Goal: Download file/media

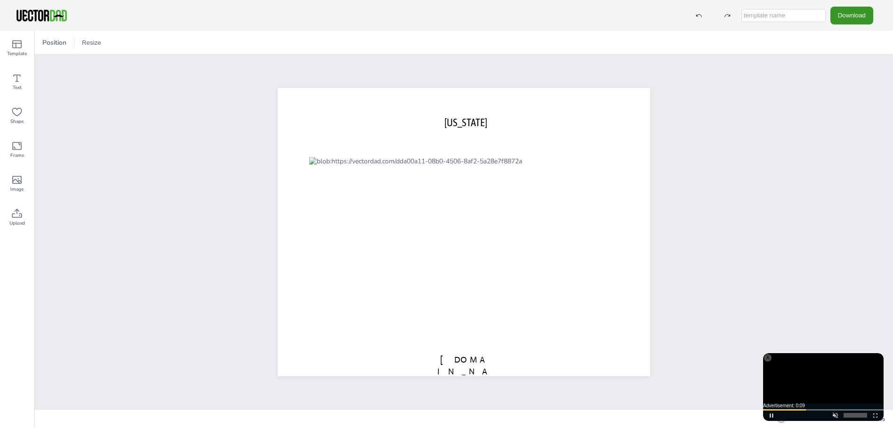
click at [859, 8] on button "Download" at bounding box center [851, 15] width 43 height 17
click at [834, 91] on li "SVG" at bounding box center [847, 95] width 77 height 19
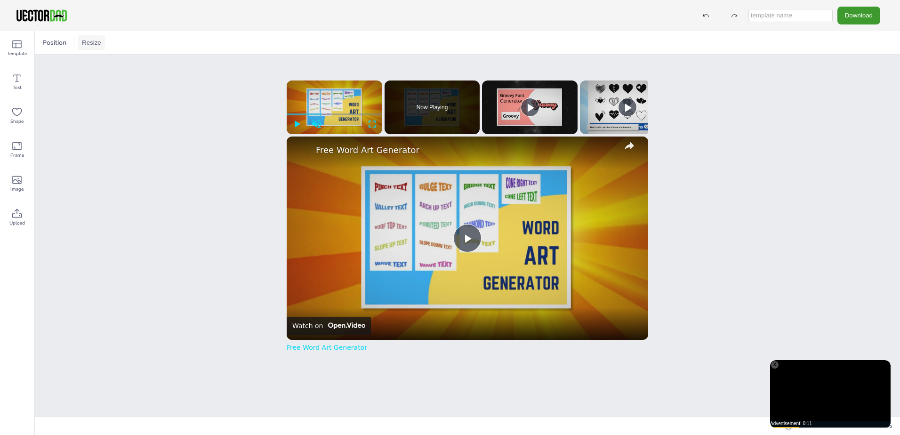
click at [86, 42] on button "Resize" at bounding box center [91, 42] width 27 height 15
click at [59, 43] on span "Position" at bounding box center [54, 42] width 28 height 9
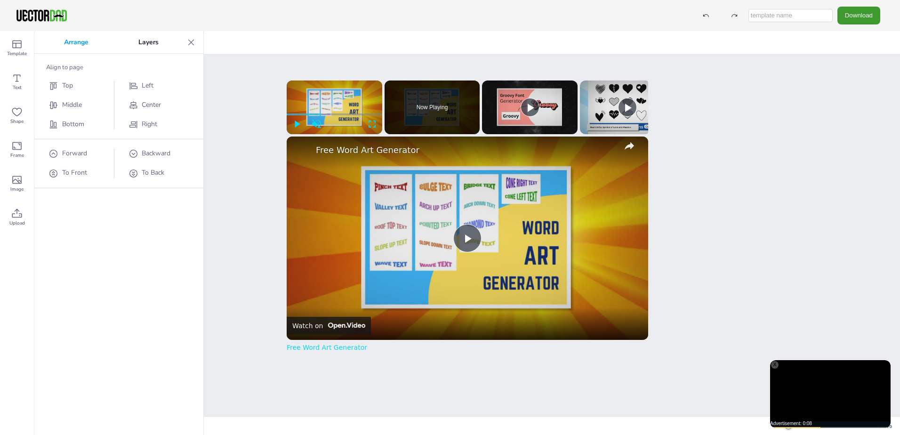
click at [60, 41] on p "Arrange" at bounding box center [76, 42] width 74 height 23
click at [362, 31] on div "Download" at bounding box center [450, 15] width 900 height 31
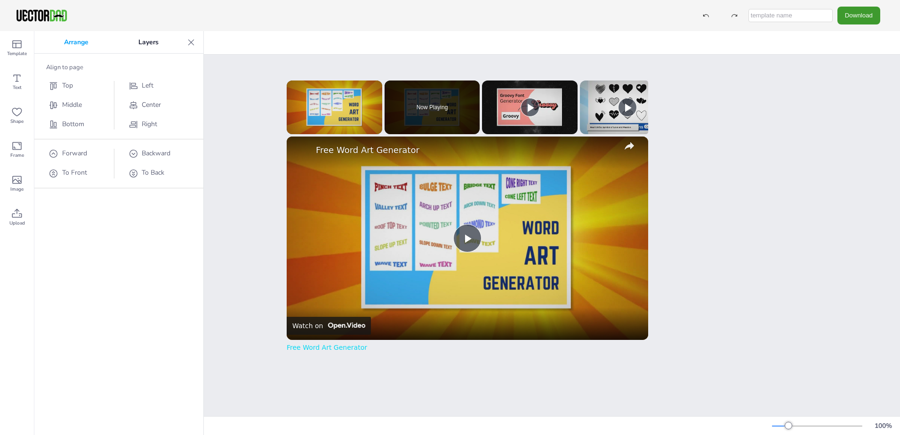
click at [194, 40] on icon at bounding box center [190, 42] width 9 height 9
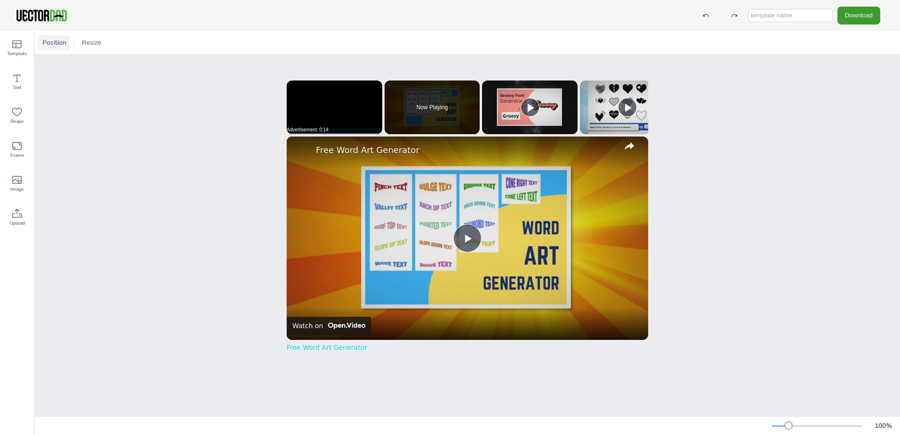
click at [57, 45] on span "Position" at bounding box center [54, 42] width 28 height 9
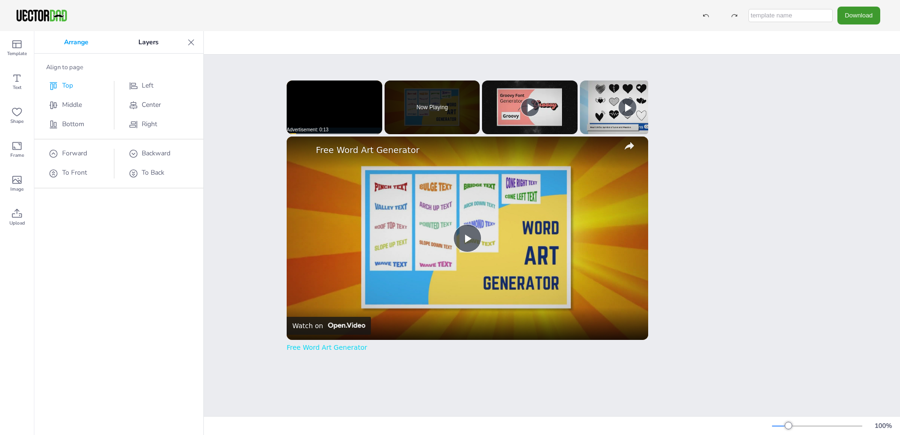
click at [59, 87] on div "Top" at bounding box center [78, 86] width 61 height 10
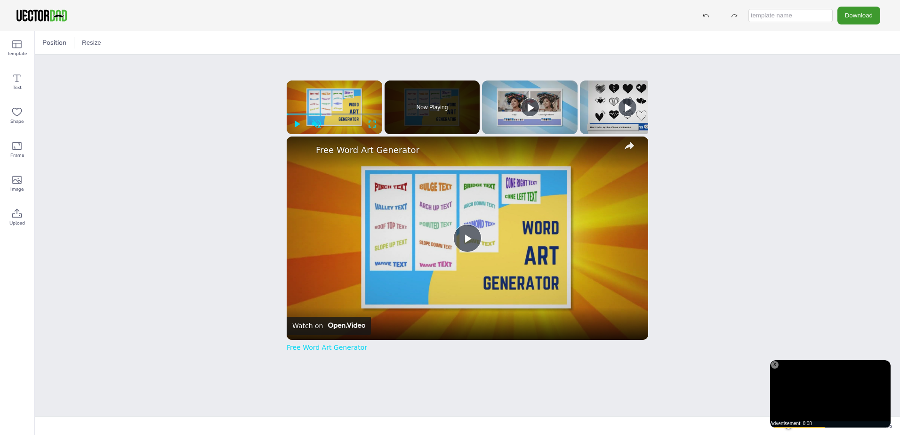
click at [772, 364] on div "X" at bounding box center [775, 365] width 8 height 8
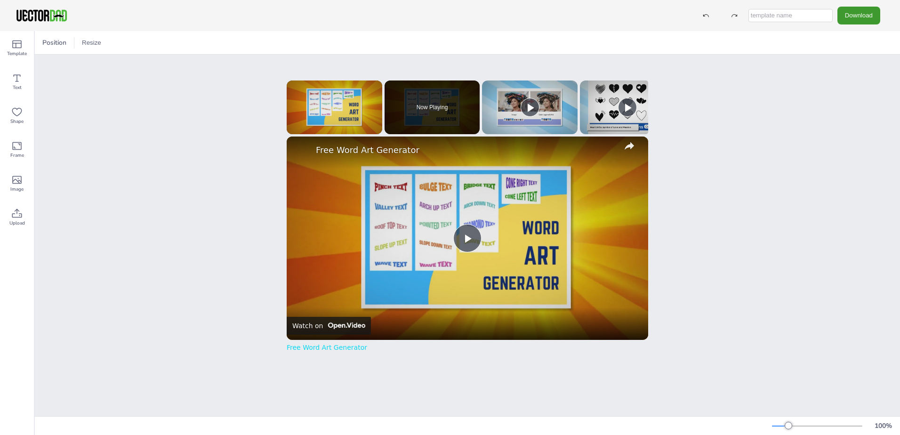
click at [774, 364] on div "Position Resize OKLAHOMA vectordad.com x Please enable JavaScript Video Player …" at bounding box center [467, 233] width 865 height 404
click at [340, 350] on link "Free Word Art Generator" at bounding box center [327, 348] width 80 height 8
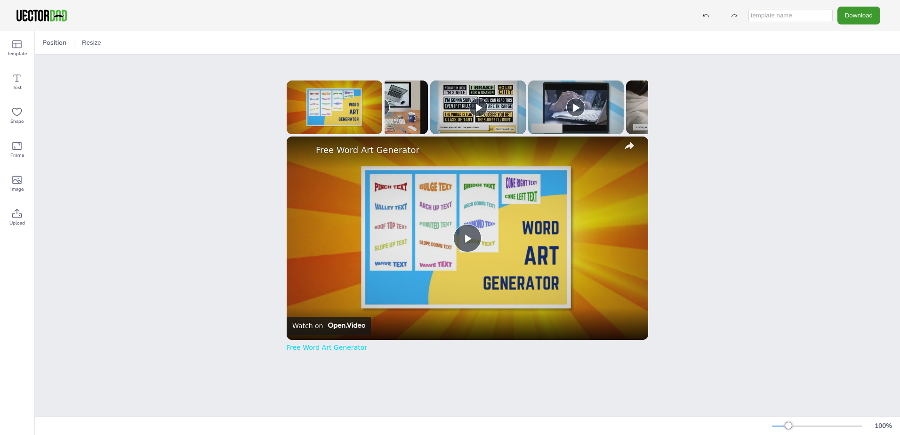
scroll to position [0, 653]
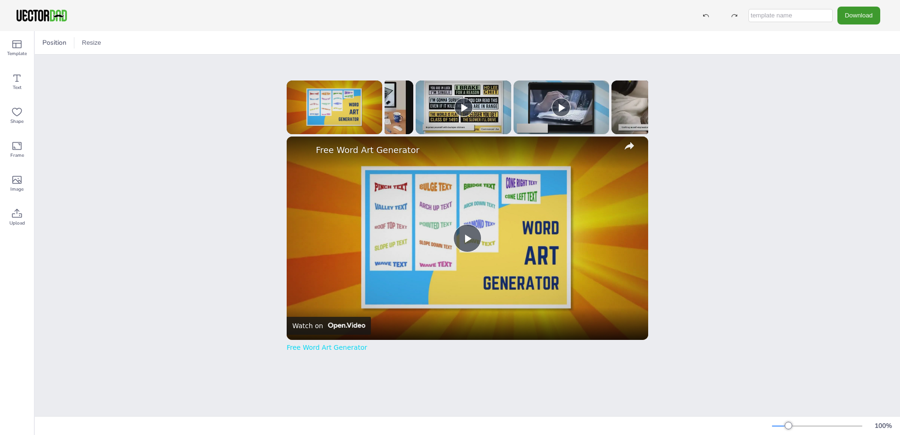
click at [673, 116] on div "Position Resize OKLAHOMA vectordad.com x Please enable JavaScript Video Player …" at bounding box center [467, 233] width 865 height 404
click at [750, 86] on div "Position Resize OKLAHOMA vectordad.com x Please enable JavaScript Video Player …" at bounding box center [467, 233] width 865 height 404
click at [715, 13] on div "Download" at bounding box center [788, 15] width 193 height 17
click at [710, 18] on div at bounding box center [706, 15] width 17 height 17
click at [708, 16] on icon at bounding box center [706, 15] width 6 height 3
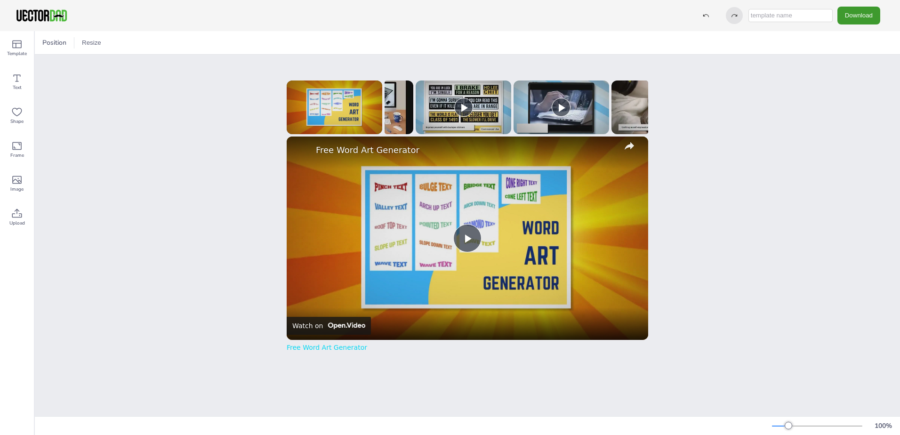
click at [738, 15] on div at bounding box center [734, 15] width 17 height 17
click at [708, 10] on div at bounding box center [706, 15] width 17 height 17
drag, startPoint x: 708, startPoint y: 10, endPoint x: 749, endPoint y: 8, distance: 40.5
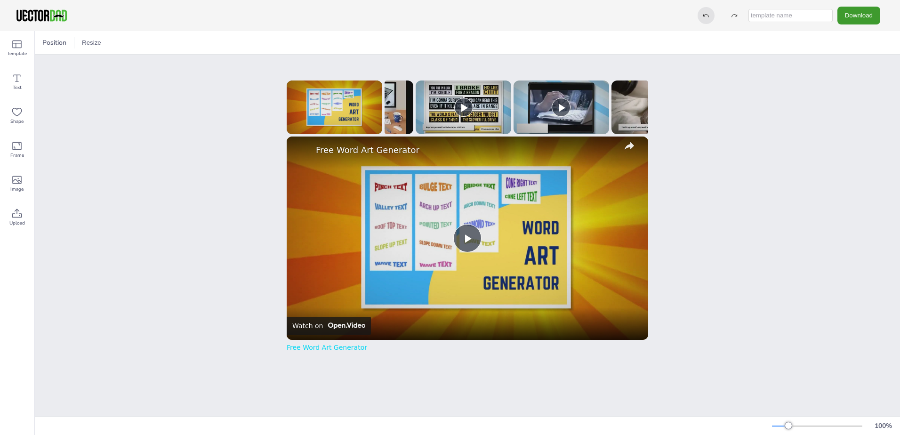
click at [709, 10] on div at bounding box center [706, 15] width 17 height 17
click at [755, 12] on input "text" at bounding box center [790, 15] width 84 height 13
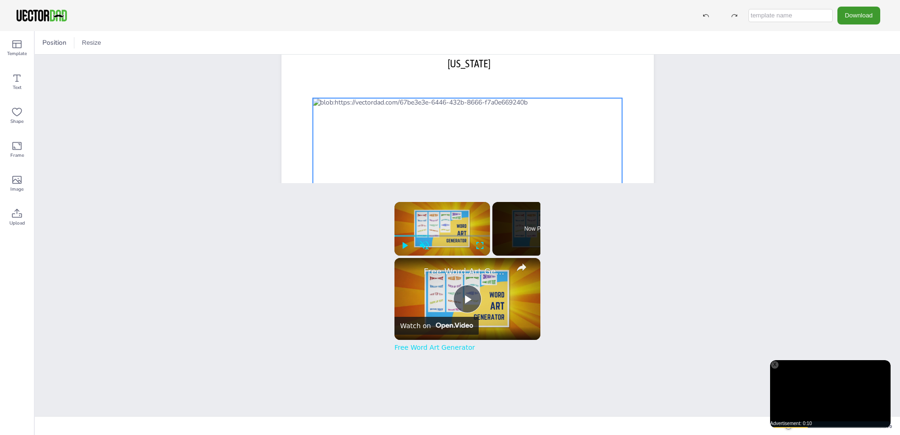
scroll to position [54, 0]
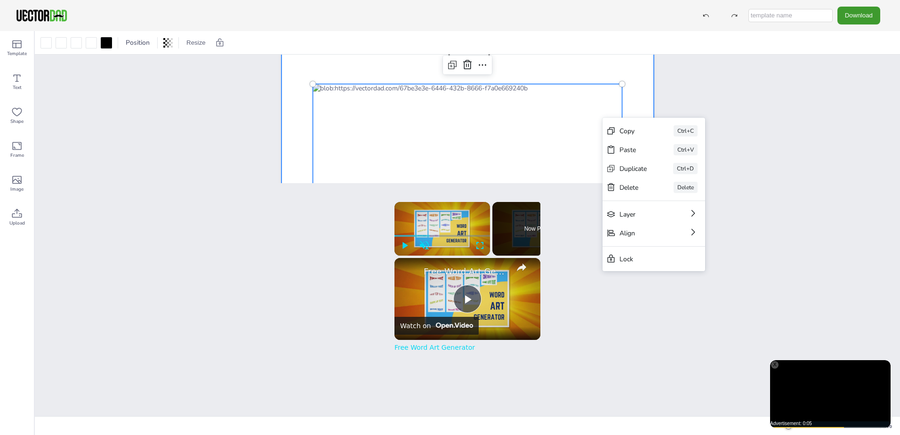
click at [635, 97] on div at bounding box center [467, 159] width 372 height 288
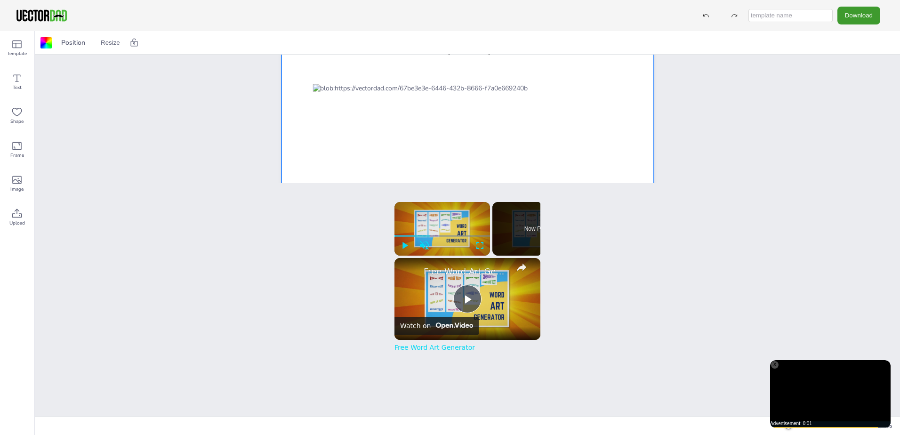
click at [792, 15] on input "text" at bounding box center [790, 15] width 84 height 13
type input "okl"
click at [855, 16] on button "Download" at bounding box center [858, 15] width 43 height 17
click at [872, 99] on li "SVG" at bounding box center [861, 95] width 77 height 19
click at [858, 18] on button "Download" at bounding box center [858, 15] width 43 height 17
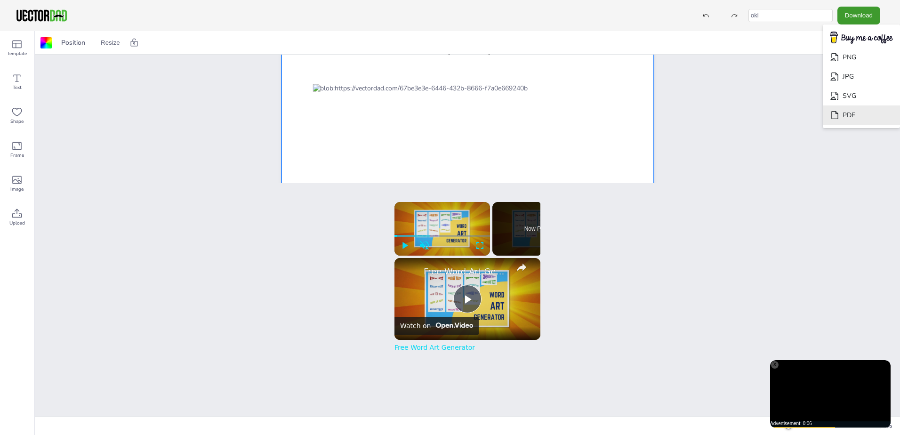
click at [867, 113] on li "PDF" at bounding box center [861, 114] width 77 height 19
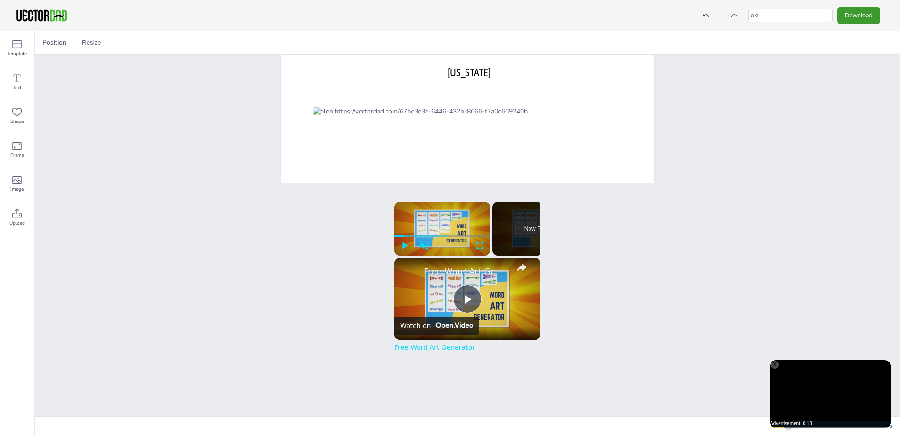
scroll to position [47, 0]
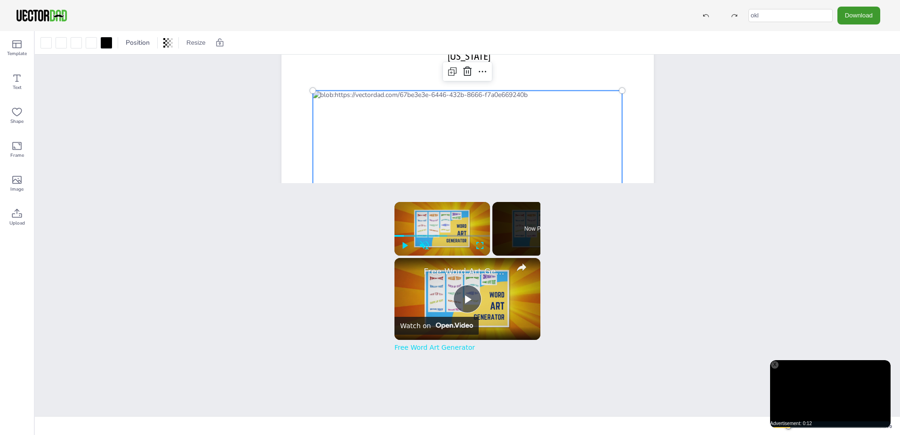
click at [404, 99] on div at bounding box center [468, 165] width 310 height 150
click at [401, 105] on div at bounding box center [468, 165] width 310 height 150
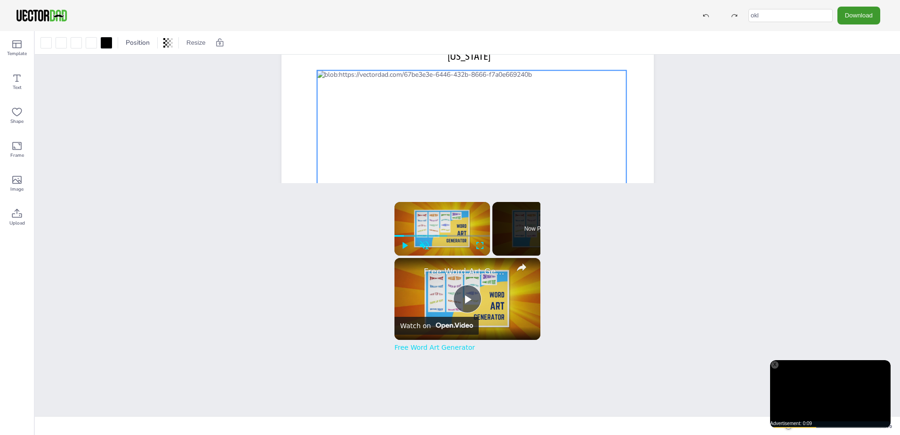
drag, startPoint x: 487, startPoint y: 120, endPoint x: 491, endPoint y: 100, distance: 20.7
click at [491, 100] on div at bounding box center [472, 145] width 310 height 150
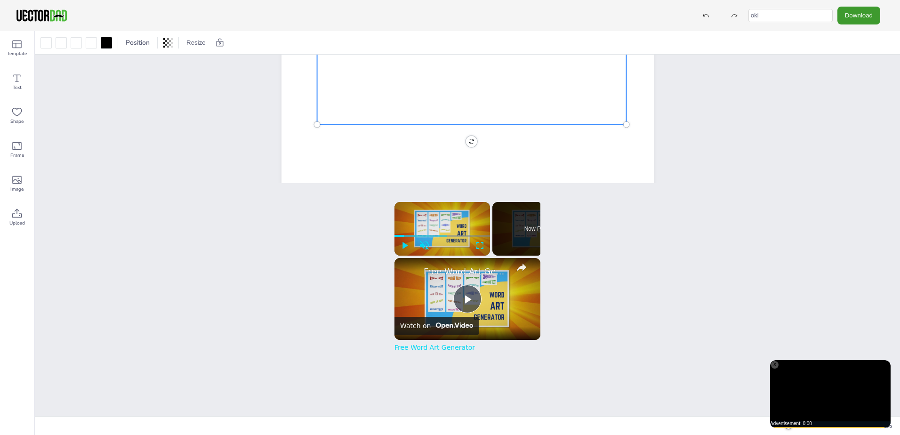
scroll to position [7, 0]
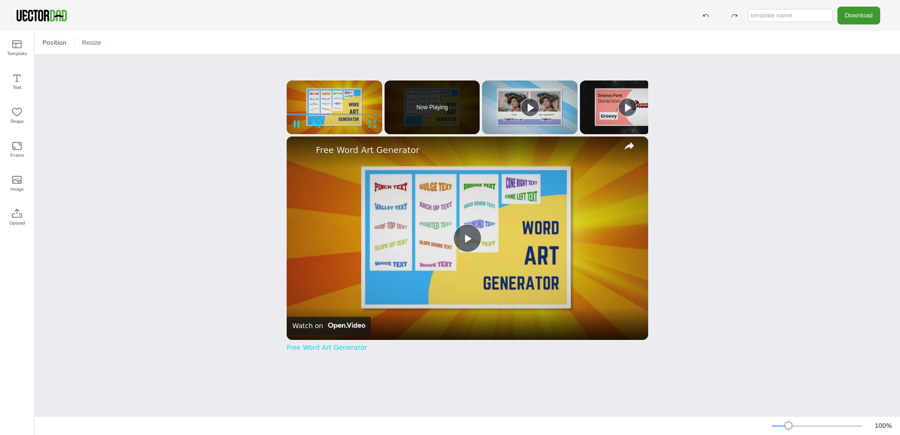
drag, startPoint x: 819, startPoint y: 58, endPoint x: 819, endPoint y: 78, distance: 19.8
click at [819, 78] on div "Position Resize OKLAHOMA vectordad.com x Please enable JavaScript Video Player …" at bounding box center [467, 233] width 865 height 404
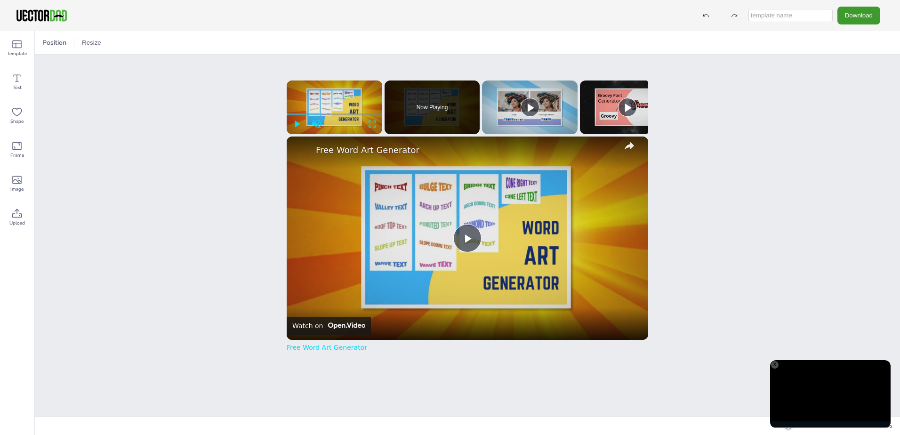
click at [831, 52] on div "Position Resize" at bounding box center [467, 42] width 865 height 23
drag, startPoint x: 786, startPoint y: 134, endPoint x: 820, endPoint y: 99, distance: 48.6
click at [816, 103] on div "Position Resize OKLAHOMA vectordad.com x Please enable JavaScript Video Player …" at bounding box center [467, 233] width 865 height 404
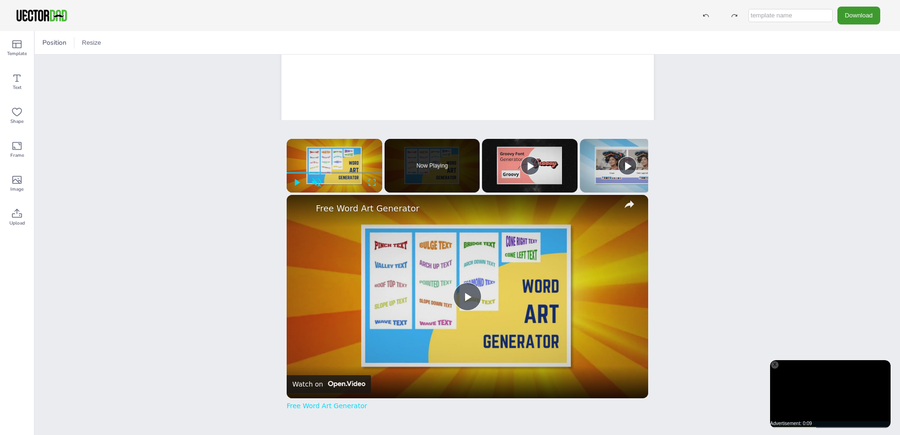
scroll to position [141, 0]
click at [642, 88] on div at bounding box center [467, 72] width 372 height 288
drag, startPoint x: 642, startPoint y: 88, endPoint x: 626, endPoint y: 95, distance: 17.3
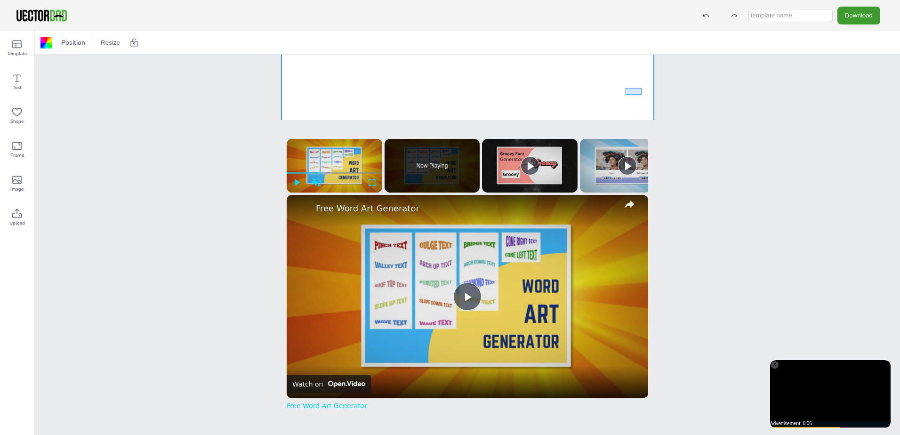
click at [626, 95] on div at bounding box center [467, 72] width 372 height 288
drag, startPoint x: 678, startPoint y: 85, endPoint x: 643, endPoint y: 95, distance: 37.1
click at [643, 95] on div "[US_STATE] [DOMAIN_NAME]" at bounding box center [467, 71] width 453 height 316
click at [645, 96] on div at bounding box center [467, 72] width 372 height 288
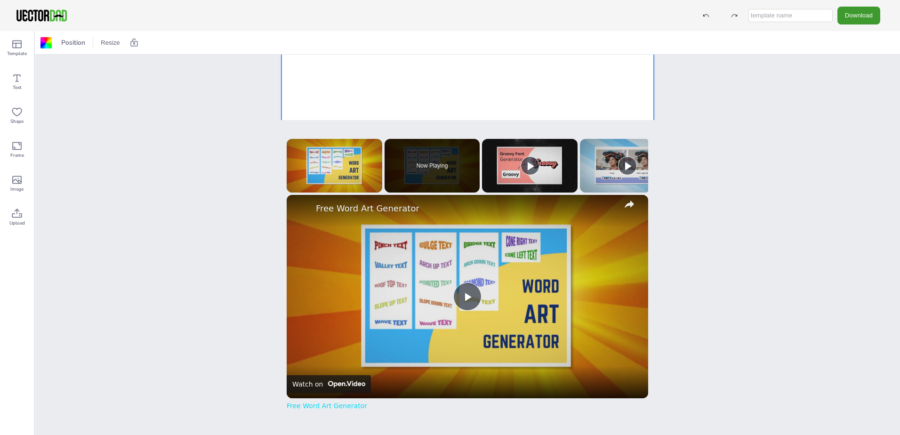
click at [806, 15] on input "text" at bounding box center [790, 15] width 84 height 13
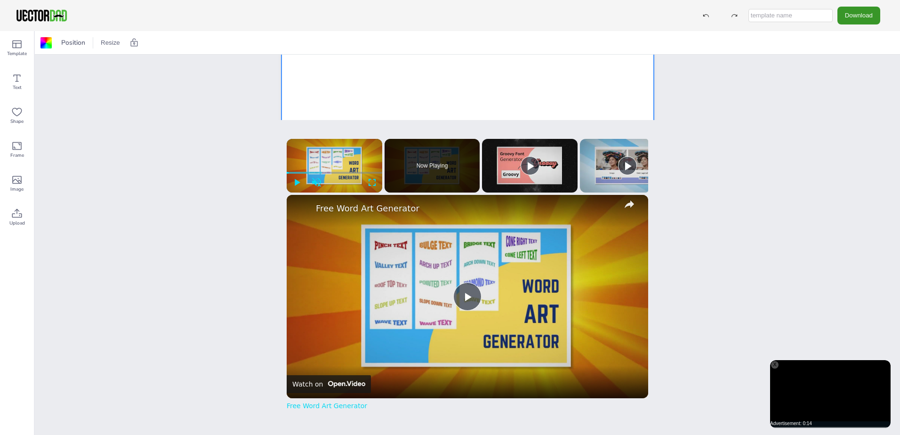
click at [869, 15] on button "Download" at bounding box center [858, 15] width 43 height 17
click at [876, 95] on li "SVG" at bounding box center [861, 95] width 77 height 19
